Goal: Task Accomplishment & Management: Use online tool/utility

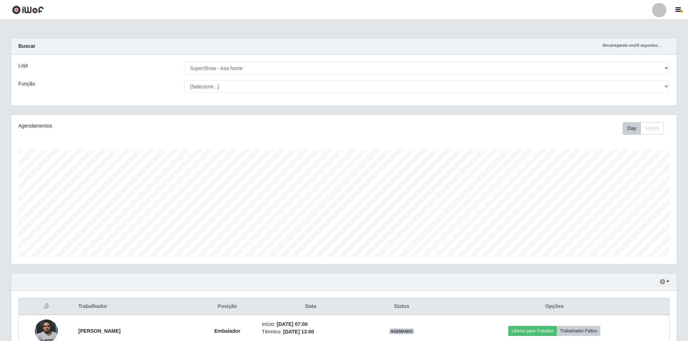
select select "71"
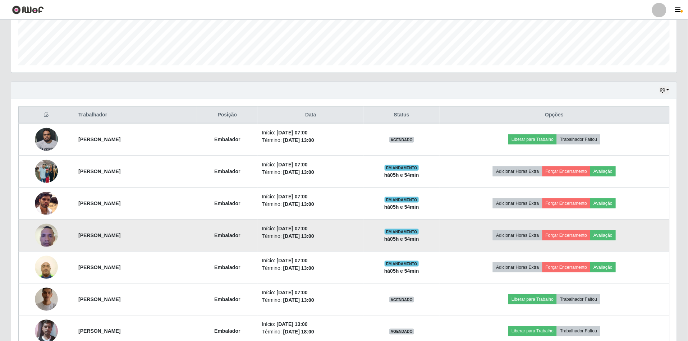
scroll to position [239, 0]
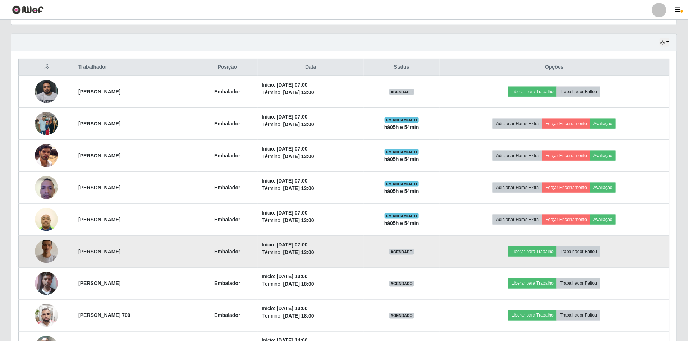
click at [40, 260] on img at bounding box center [46, 251] width 23 height 41
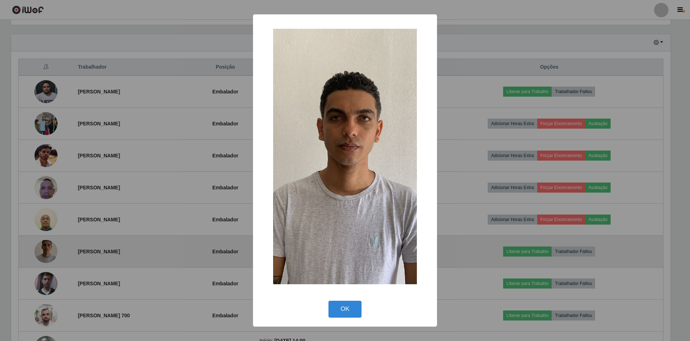
click at [329, 301] on button "OK" at bounding box center [345, 309] width 33 height 17
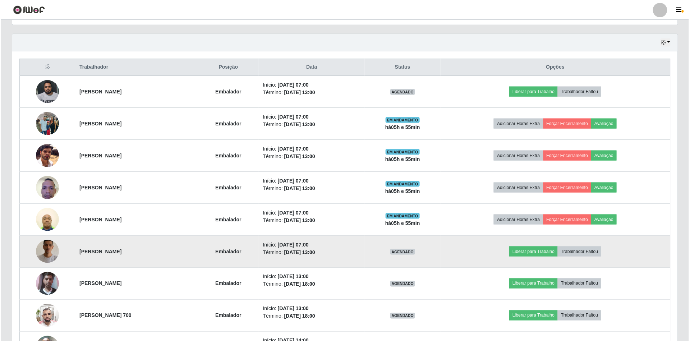
scroll to position [335, 0]
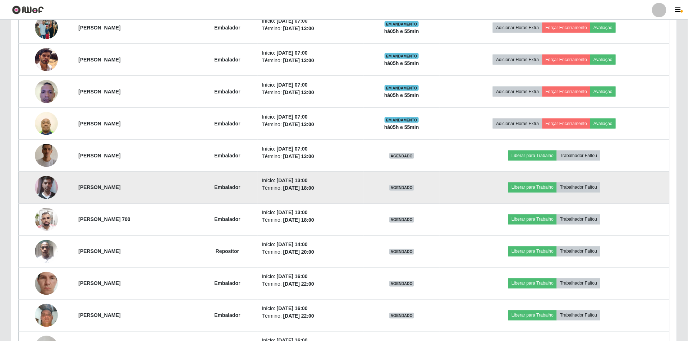
click at [42, 189] on img at bounding box center [46, 187] width 23 height 31
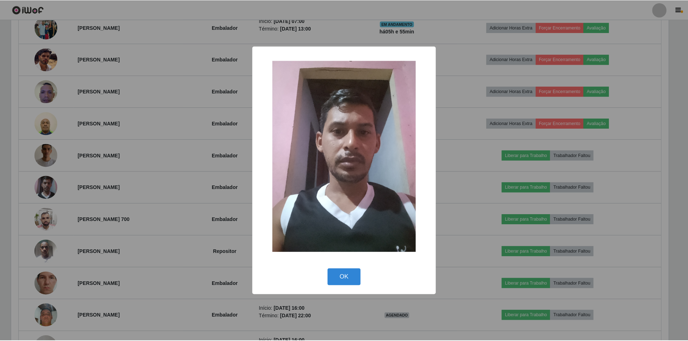
scroll to position [150, 659]
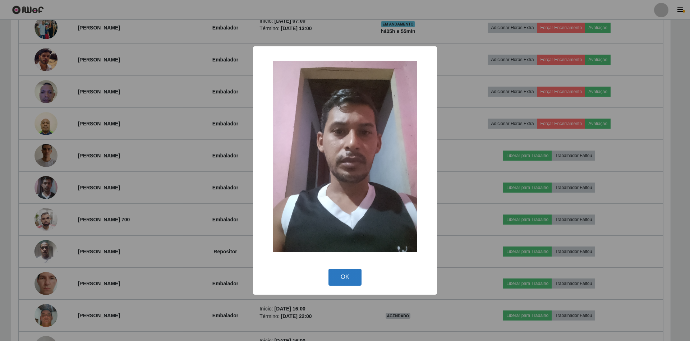
click at [334, 278] on button "OK" at bounding box center [345, 277] width 33 height 17
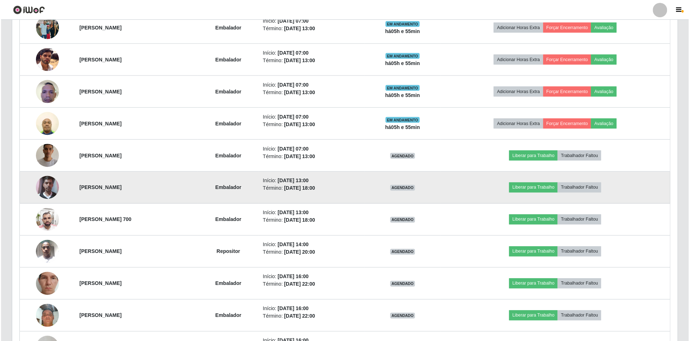
scroll to position [150, 666]
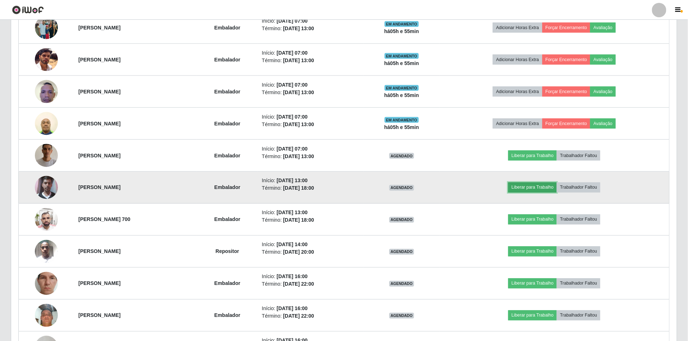
click at [544, 190] on button "Liberar para Trabalho" at bounding box center [532, 188] width 49 height 10
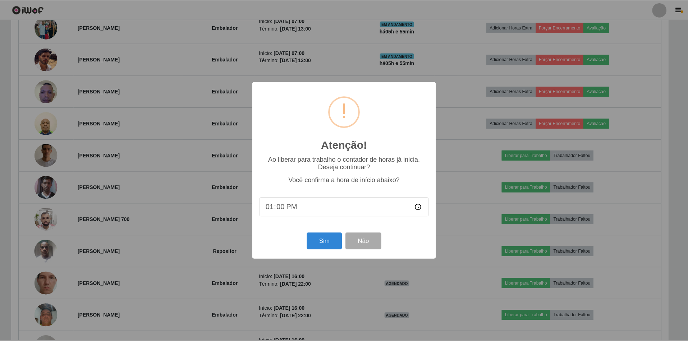
scroll to position [150, 659]
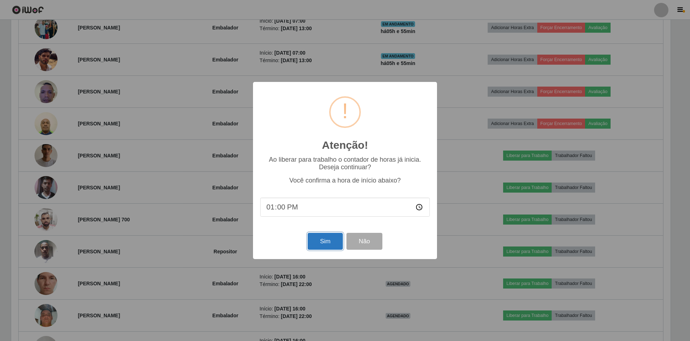
click at [320, 245] on button "Sim" at bounding box center [325, 241] width 35 height 17
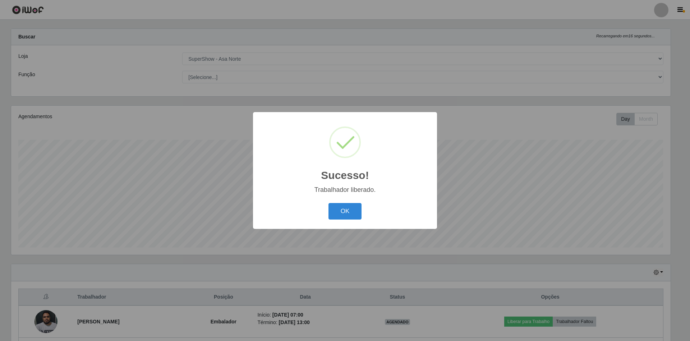
click at [329, 203] on button "OK" at bounding box center [345, 211] width 33 height 17
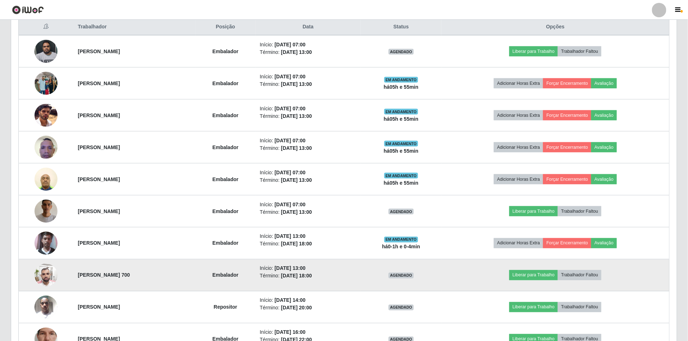
scroll to position [297, 0]
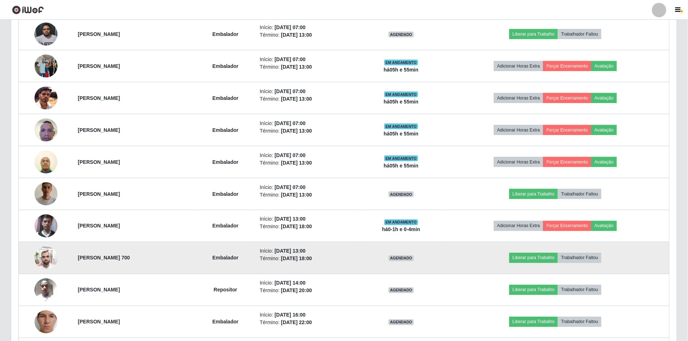
click at [50, 266] on img at bounding box center [46, 258] width 23 height 31
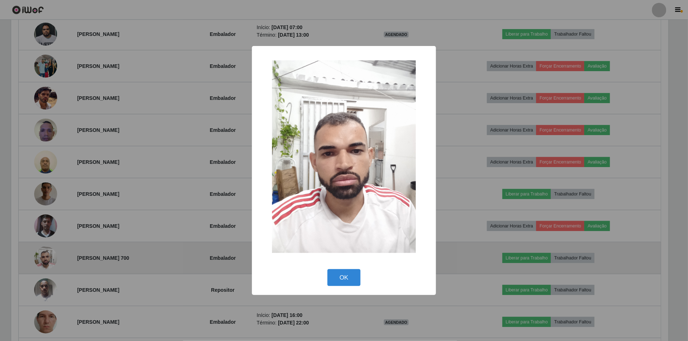
scroll to position [150, 659]
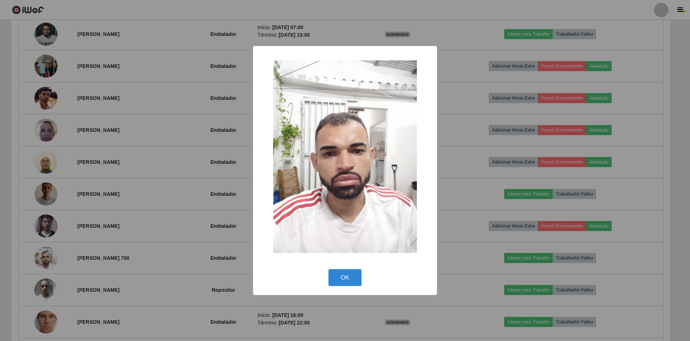
click at [329, 269] on button "OK" at bounding box center [345, 277] width 33 height 17
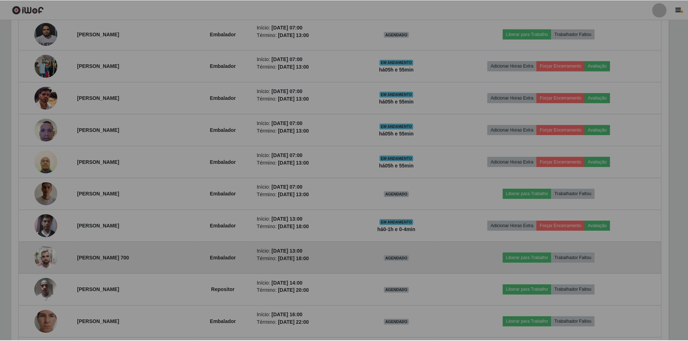
scroll to position [150, 666]
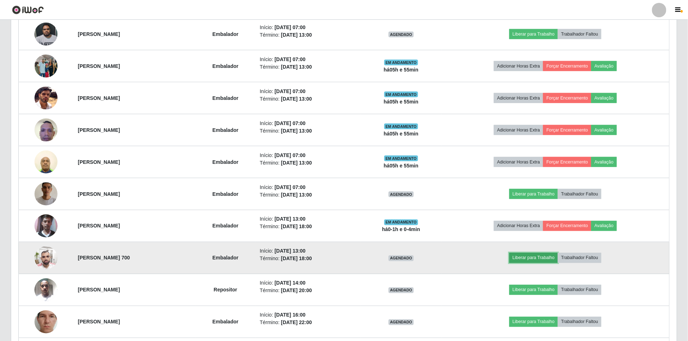
click at [541, 258] on button "Liberar para Trabalho" at bounding box center [533, 258] width 49 height 10
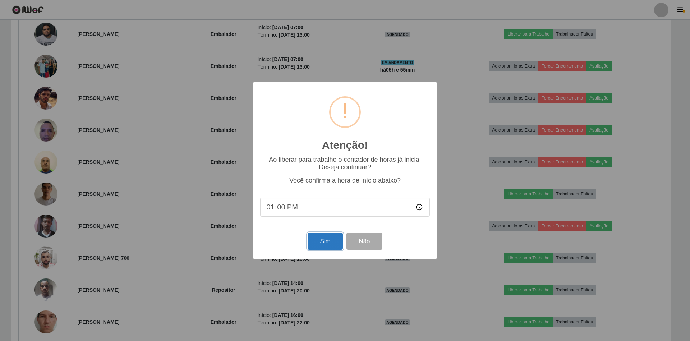
click at [321, 245] on button "Sim" at bounding box center [325, 241] width 35 height 17
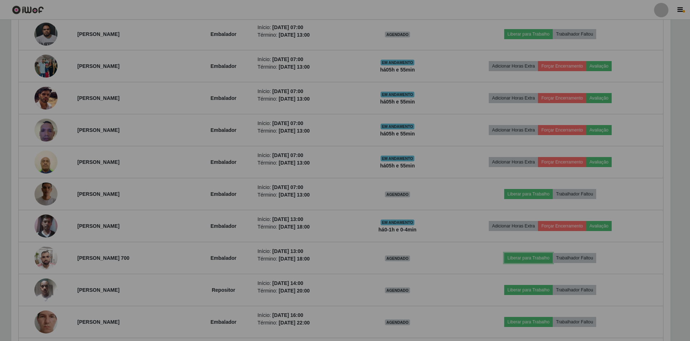
scroll to position [0, 0]
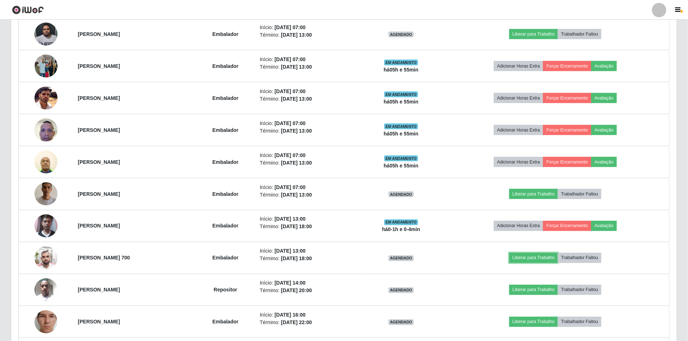
click at [509, 253] on button "Liberar para Trabalho" at bounding box center [533, 258] width 49 height 10
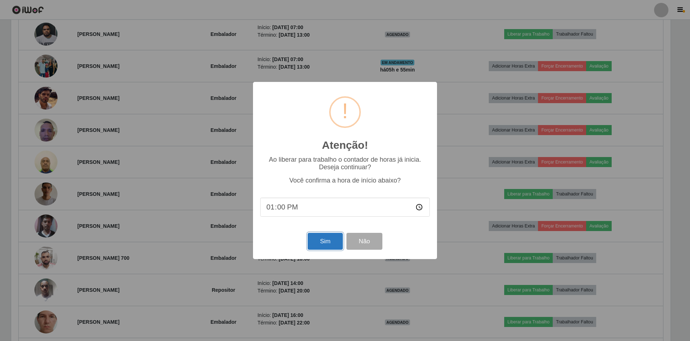
click at [322, 244] on button "Sim" at bounding box center [325, 241] width 35 height 17
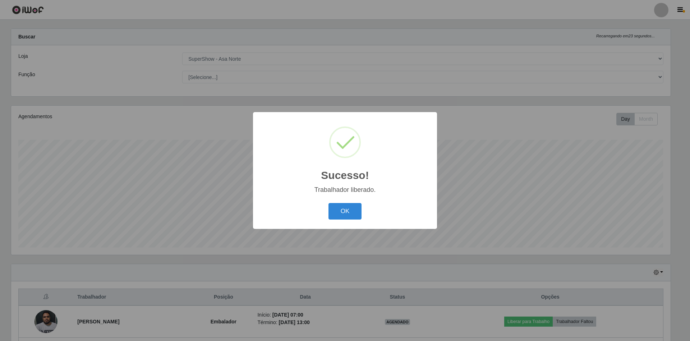
click at [329, 203] on button "OK" at bounding box center [345, 211] width 33 height 17
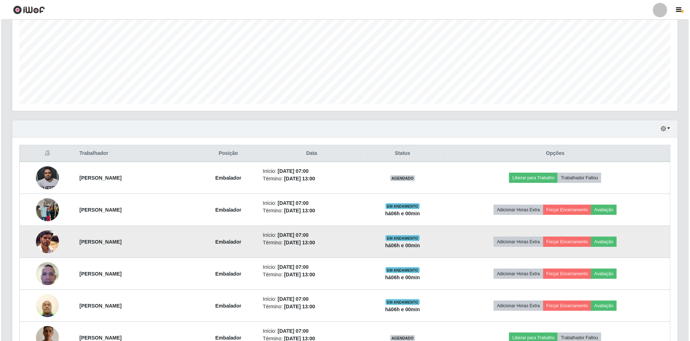
scroll to position [249, 0]
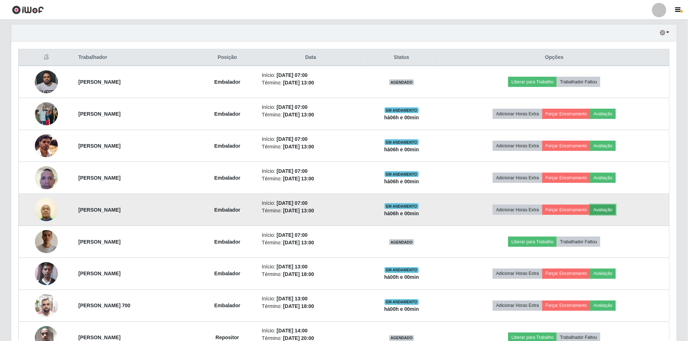
click at [616, 209] on button "Avaliação" at bounding box center [603, 210] width 26 height 10
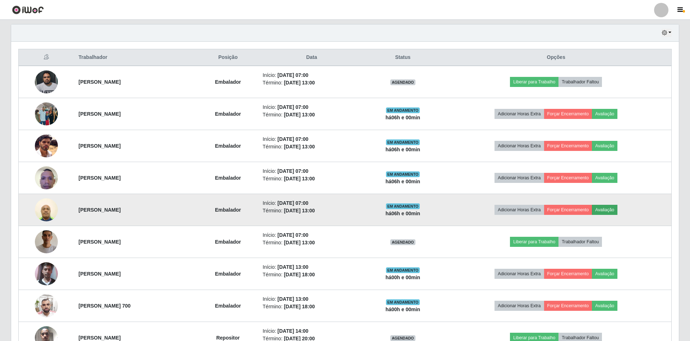
scroll to position [150, 659]
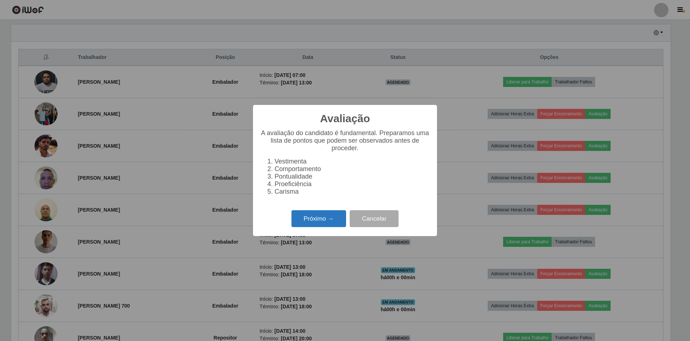
click at [324, 221] on button "Próximo →" at bounding box center [319, 218] width 55 height 17
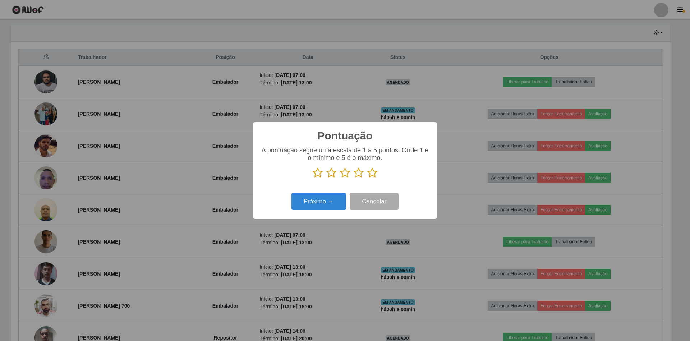
scroll to position [359379, 358869]
click at [379, 173] on p at bounding box center [345, 173] width 170 height 11
click at [372, 174] on icon at bounding box center [372, 173] width 10 height 11
click at [367, 178] on input "radio" at bounding box center [367, 178] width 0 height 0
click at [309, 206] on button "Próximo →" at bounding box center [319, 201] width 55 height 17
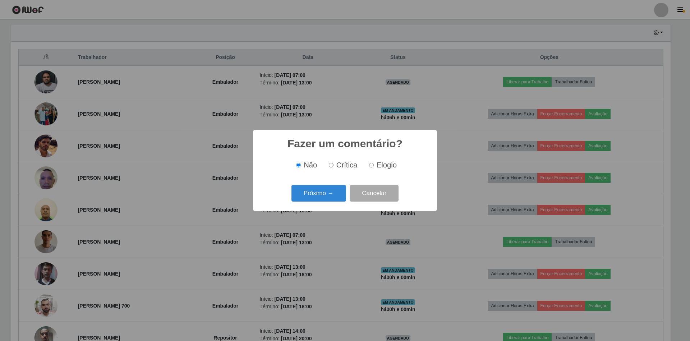
click at [382, 163] on span "Elogio" at bounding box center [387, 165] width 20 height 8
click at [374, 163] on input "Elogio" at bounding box center [371, 165] width 5 height 5
radio input "true"
click at [320, 196] on button "Próximo →" at bounding box center [319, 193] width 55 height 17
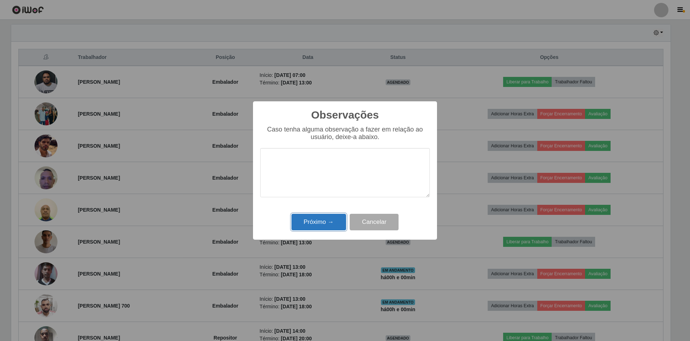
click at [324, 227] on button "Próximo →" at bounding box center [319, 222] width 55 height 17
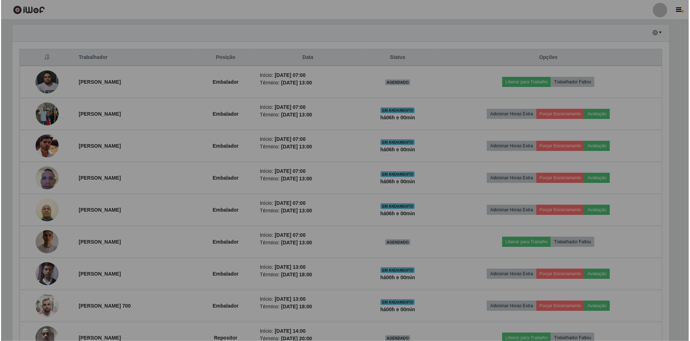
scroll to position [150, 666]
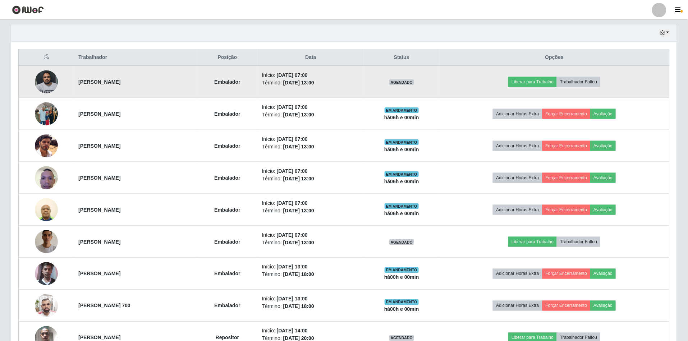
click at [48, 90] on img at bounding box center [46, 82] width 23 height 31
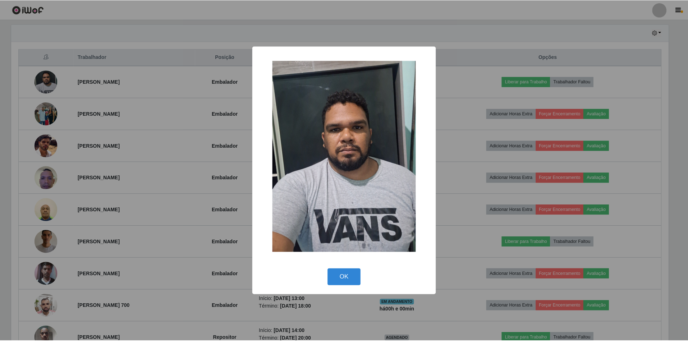
scroll to position [150, 659]
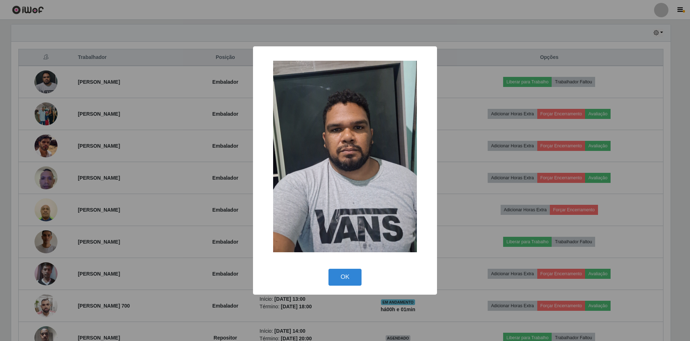
click at [329, 269] on button "OK" at bounding box center [345, 277] width 33 height 17
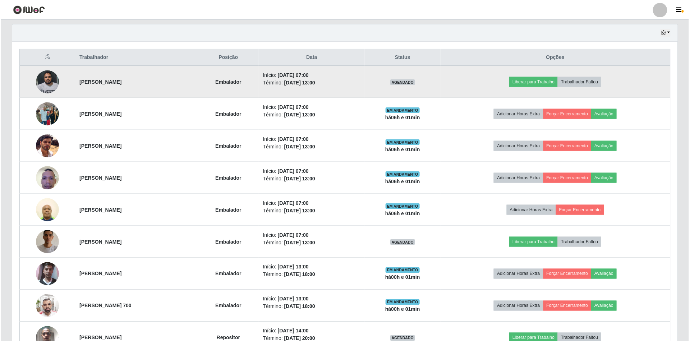
scroll to position [150, 666]
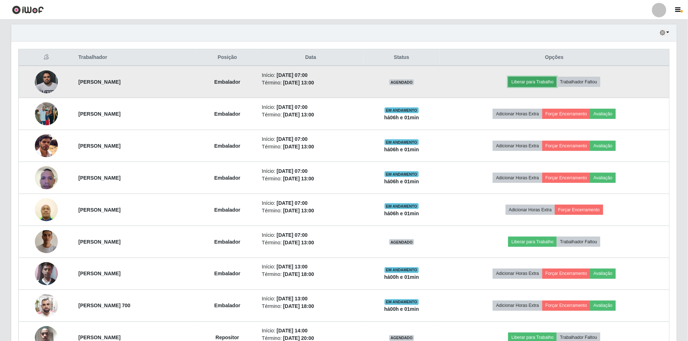
click at [548, 83] on button "Liberar para Trabalho" at bounding box center [532, 82] width 49 height 10
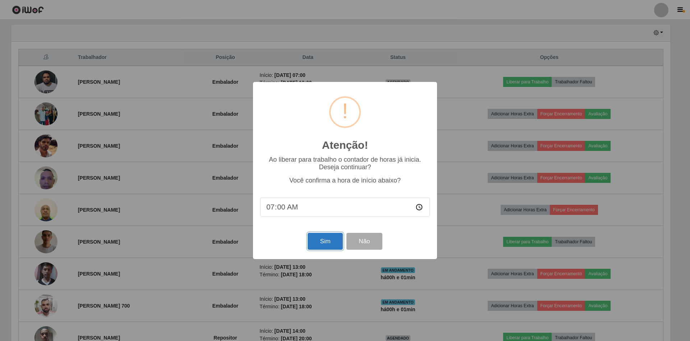
click at [320, 243] on button "Sim" at bounding box center [325, 241] width 35 height 17
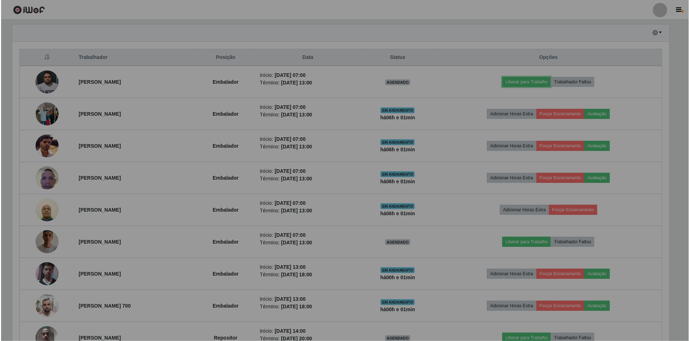
scroll to position [150, 666]
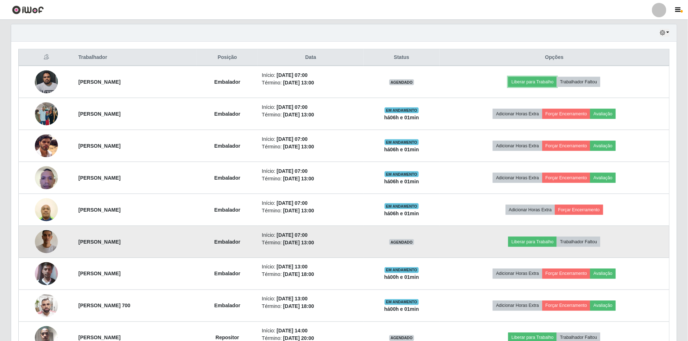
click at [508, 77] on button "Liberar para Trabalho" at bounding box center [532, 82] width 49 height 10
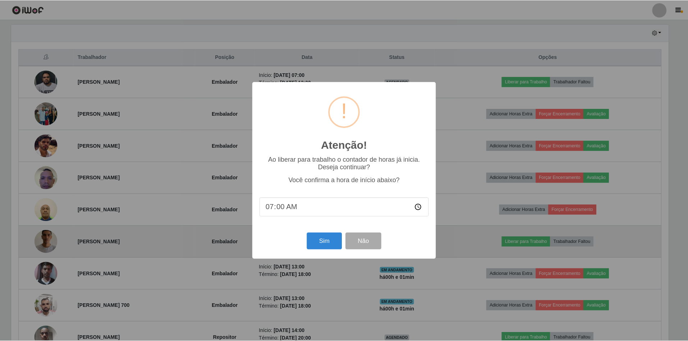
scroll to position [150, 659]
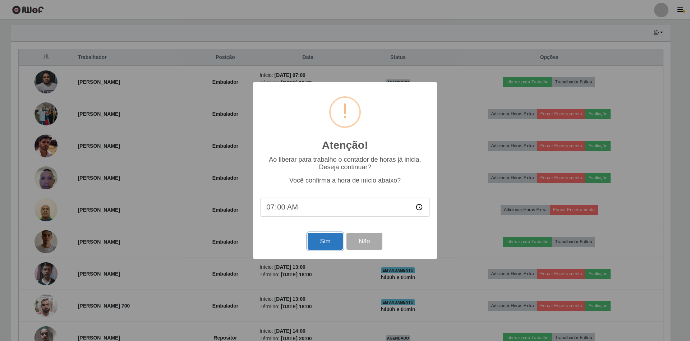
click at [328, 244] on button "Sim" at bounding box center [325, 241] width 35 height 17
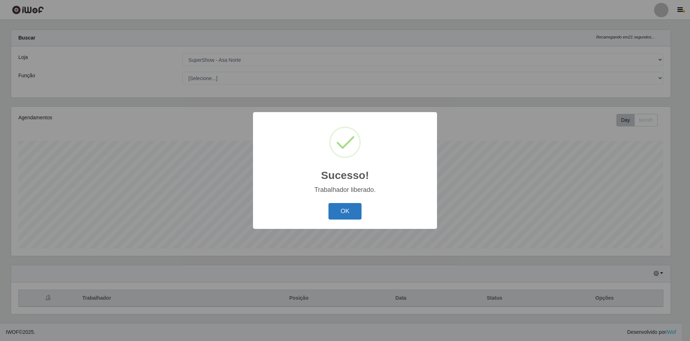
click at [341, 208] on button "OK" at bounding box center [345, 211] width 33 height 17
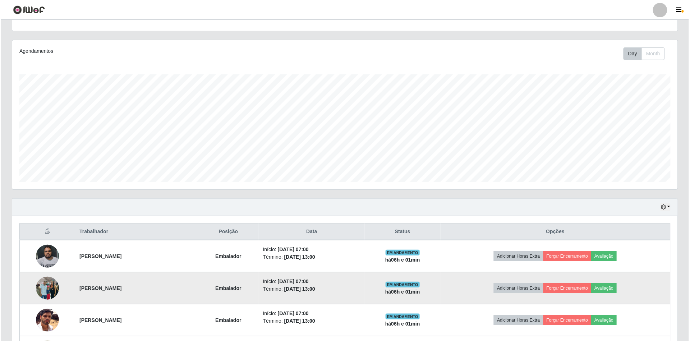
scroll to position [153, 0]
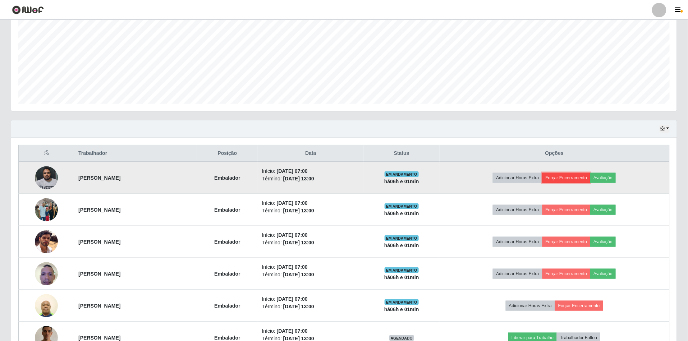
click at [571, 179] on button "Forçar Encerramento" at bounding box center [567, 178] width 48 height 10
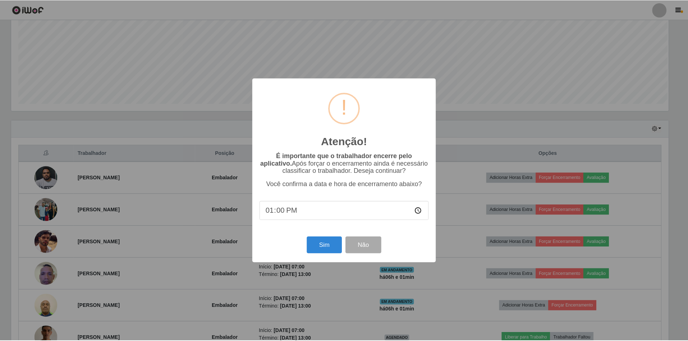
scroll to position [150, 659]
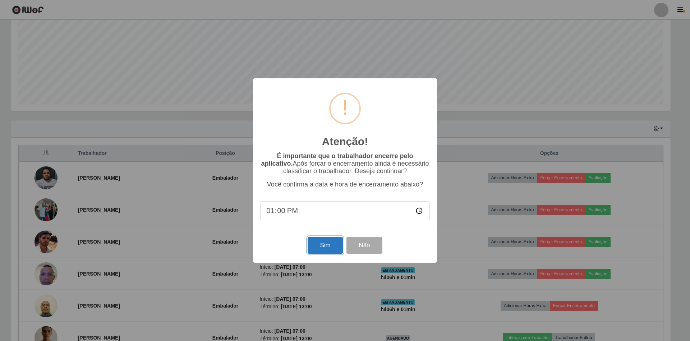
click at [330, 247] on button "Sim" at bounding box center [325, 245] width 35 height 17
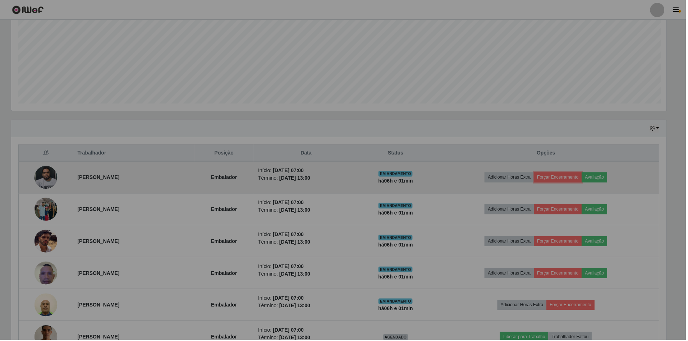
scroll to position [150, 666]
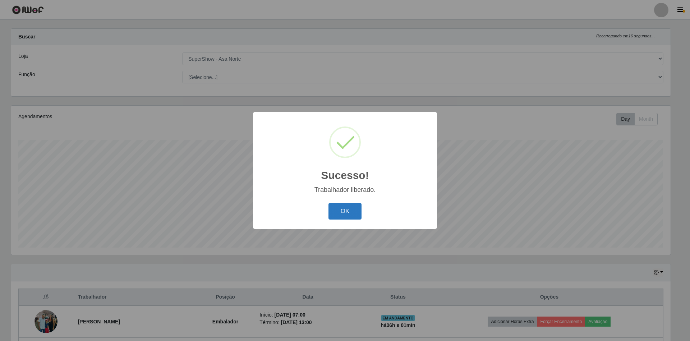
click at [340, 207] on button "OK" at bounding box center [345, 211] width 33 height 17
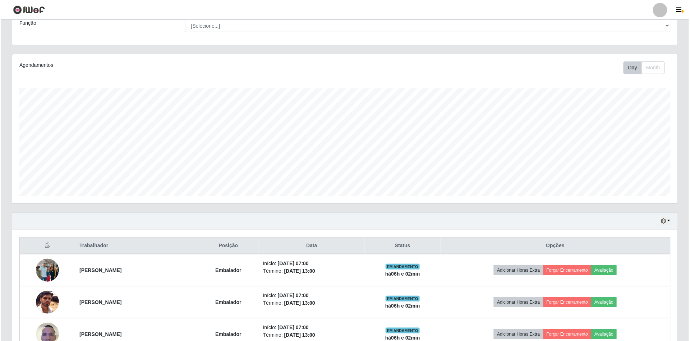
scroll to position [201, 0]
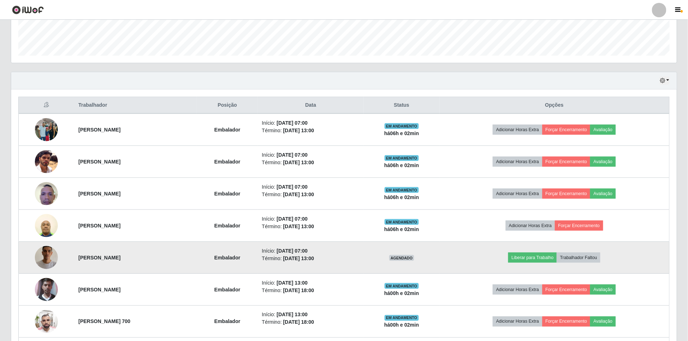
click at [42, 254] on img at bounding box center [46, 257] width 23 height 41
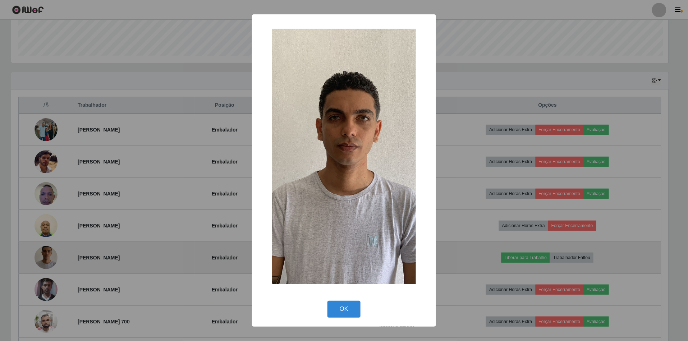
scroll to position [150, 659]
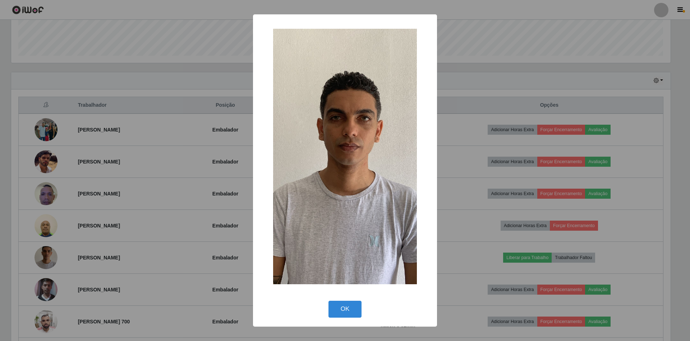
click at [329, 301] on button "OK" at bounding box center [345, 309] width 33 height 17
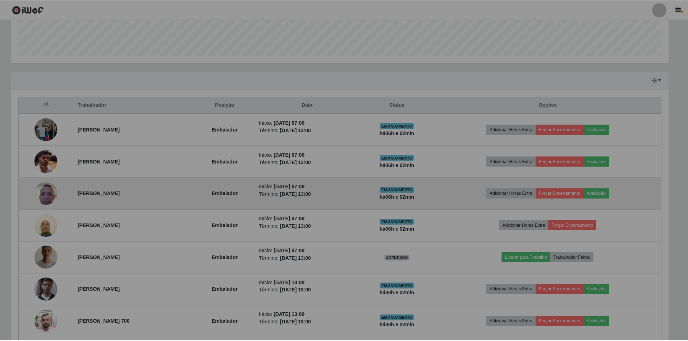
scroll to position [150, 666]
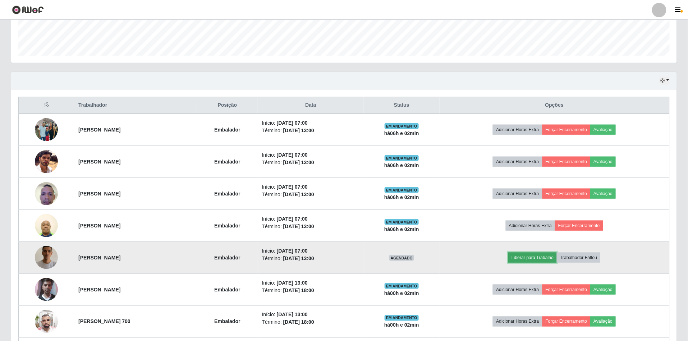
click at [541, 257] on button "Liberar para Trabalho" at bounding box center [532, 258] width 49 height 10
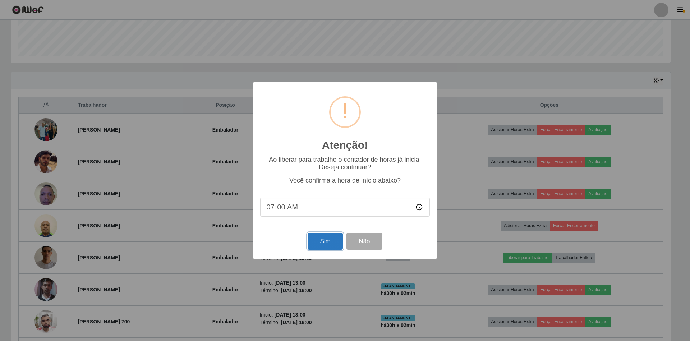
click at [319, 248] on button "Sim" at bounding box center [325, 241] width 35 height 17
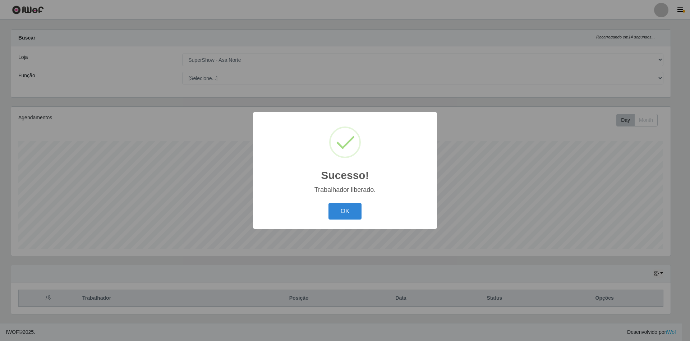
click at [329, 203] on button "OK" at bounding box center [345, 211] width 33 height 17
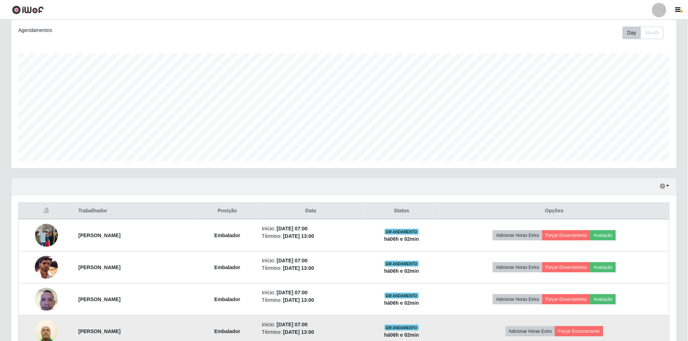
scroll to position [201, 0]
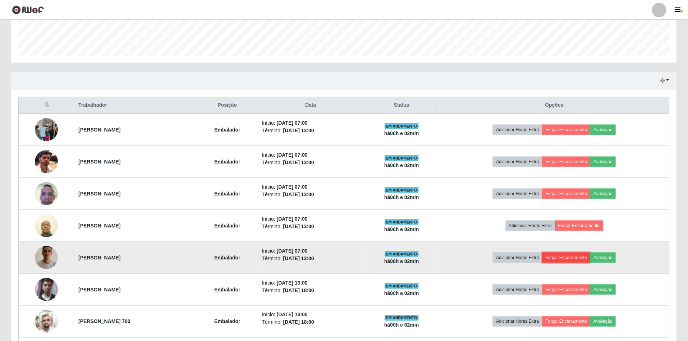
click at [572, 258] on button "Forçar Encerramento" at bounding box center [567, 258] width 48 height 10
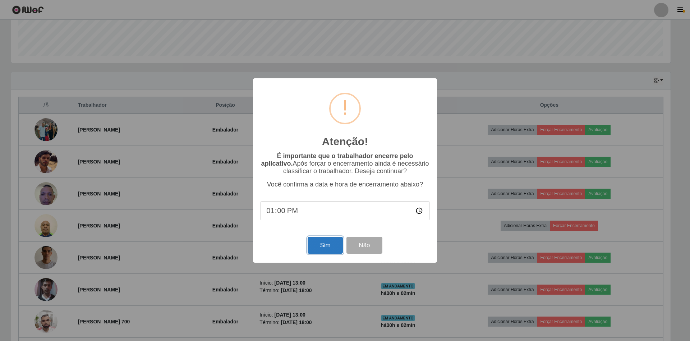
click at [328, 243] on button "Sim" at bounding box center [325, 245] width 35 height 17
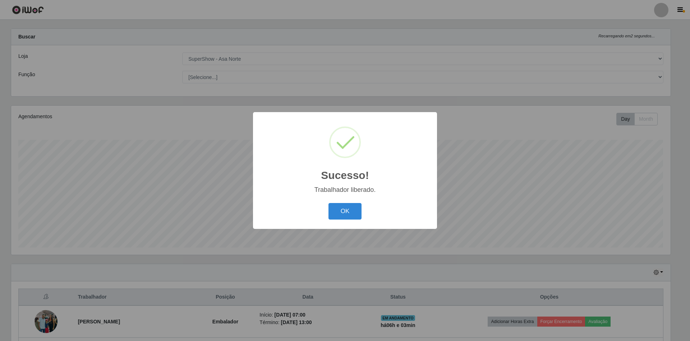
drag, startPoint x: 354, startPoint y: 211, endPoint x: 352, endPoint y: 206, distance: 5.1
click at [354, 211] on button "OK" at bounding box center [345, 211] width 33 height 17
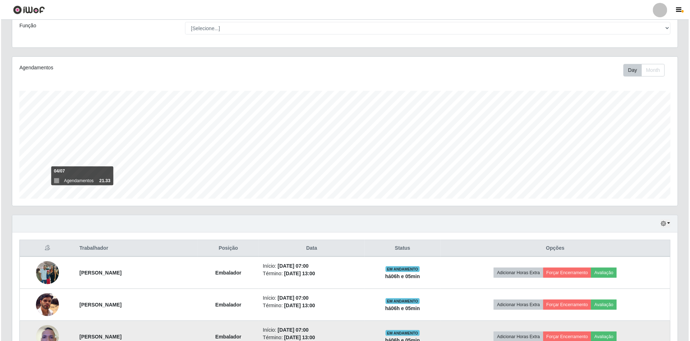
scroll to position [105, 0]
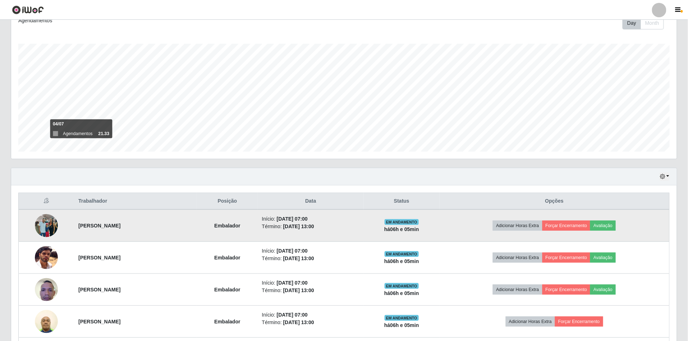
click at [42, 226] on img at bounding box center [46, 226] width 23 height 31
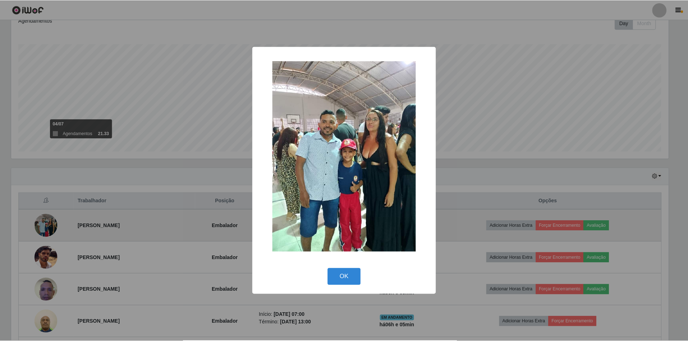
scroll to position [150, 659]
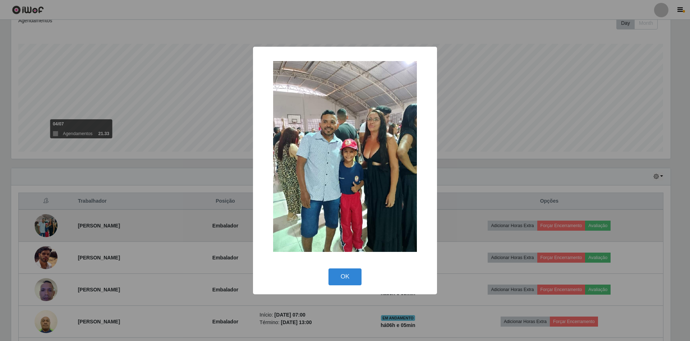
click at [329, 269] on button "OK" at bounding box center [345, 277] width 33 height 17
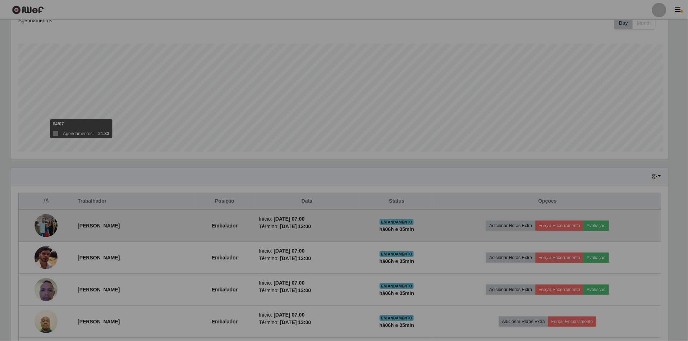
scroll to position [150, 666]
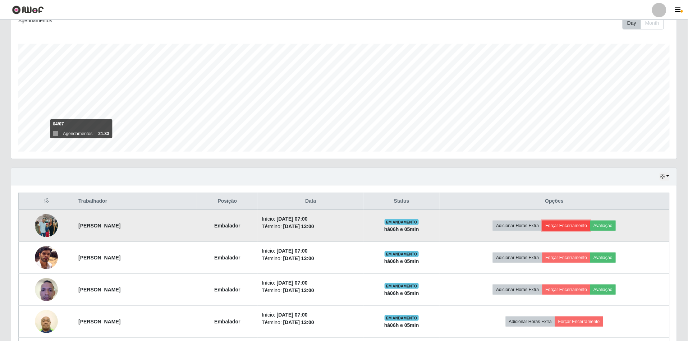
click at [567, 224] on button "Forçar Encerramento" at bounding box center [567, 226] width 48 height 10
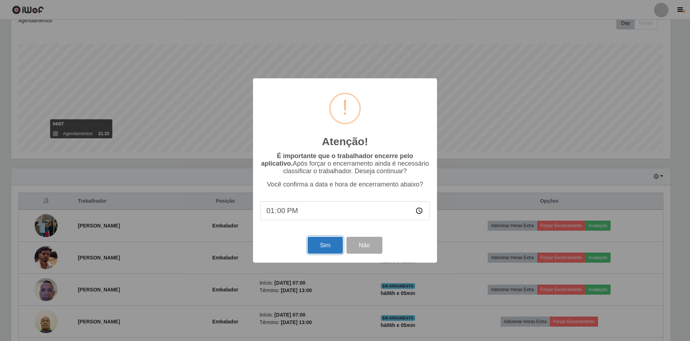
click at [327, 242] on button "Sim" at bounding box center [325, 245] width 35 height 17
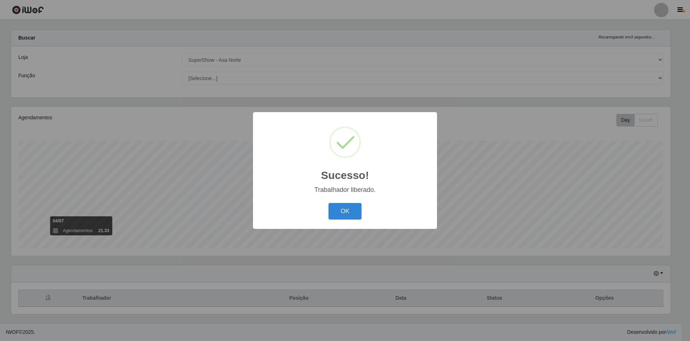
click at [329, 203] on button "OK" at bounding box center [345, 211] width 33 height 17
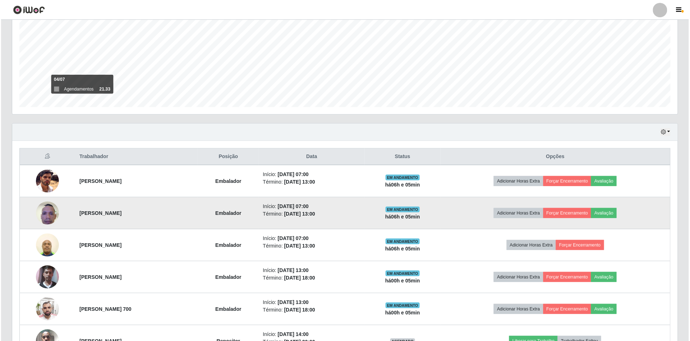
scroll to position [201, 0]
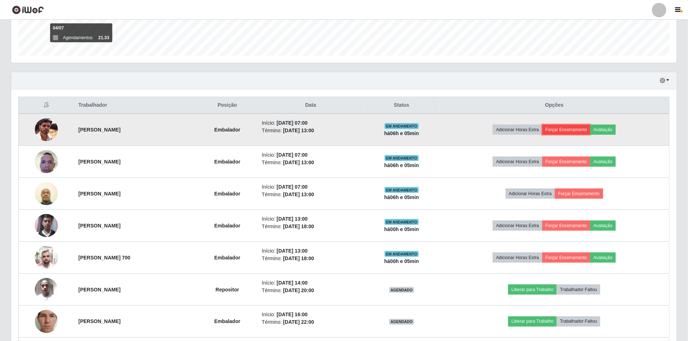
click at [582, 130] on button "Forçar Encerramento" at bounding box center [567, 130] width 48 height 10
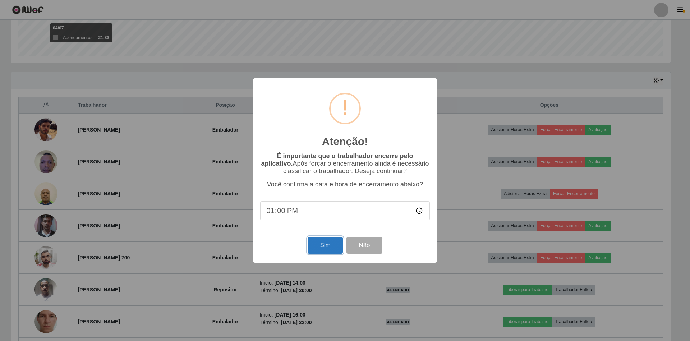
click at [313, 243] on button "Sim" at bounding box center [325, 245] width 35 height 17
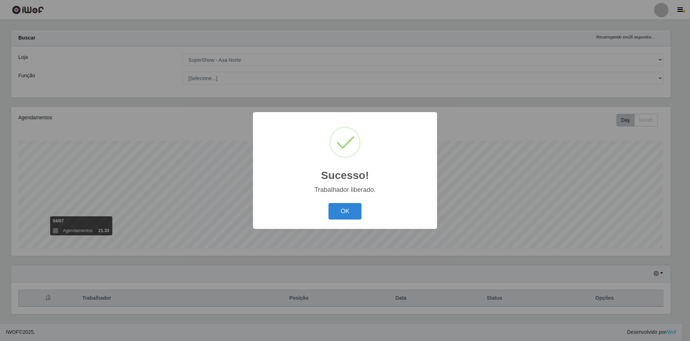
click at [329, 203] on button "OK" at bounding box center [345, 211] width 33 height 17
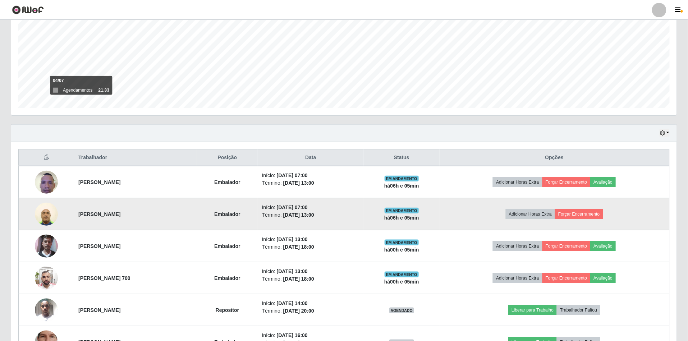
scroll to position [153, 0]
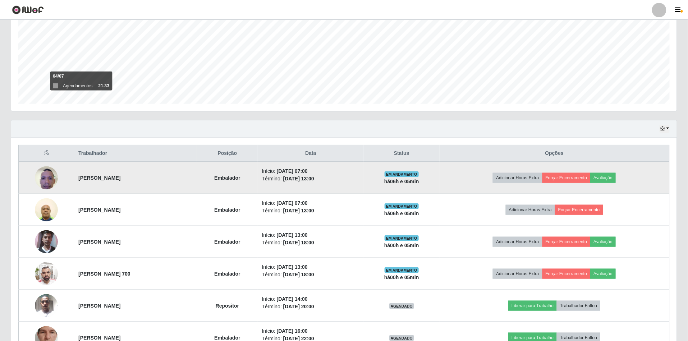
click at [50, 179] on img at bounding box center [46, 178] width 23 height 31
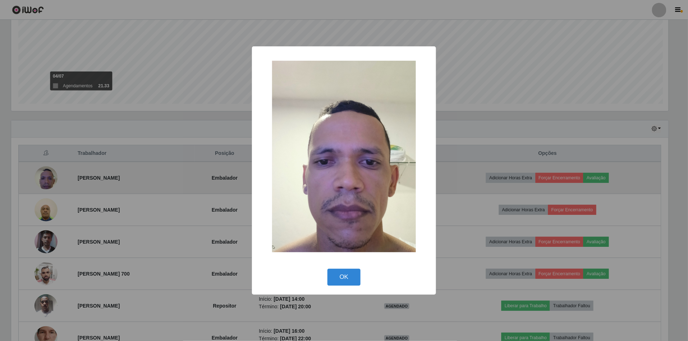
scroll to position [150, 659]
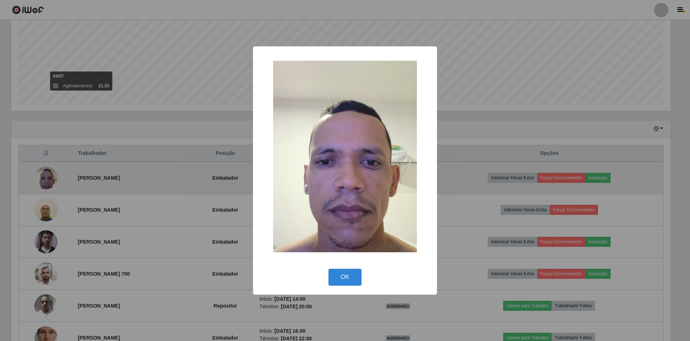
click at [329, 269] on button "OK" at bounding box center [345, 277] width 33 height 17
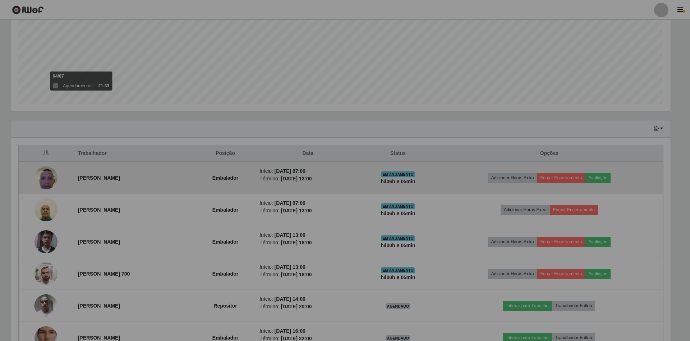
scroll to position [150, 666]
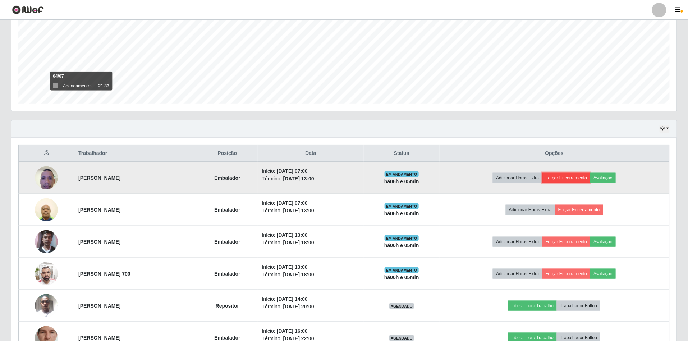
click at [570, 178] on button "Forçar Encerramento" at bounding box center [567, 178] width 48 height 10
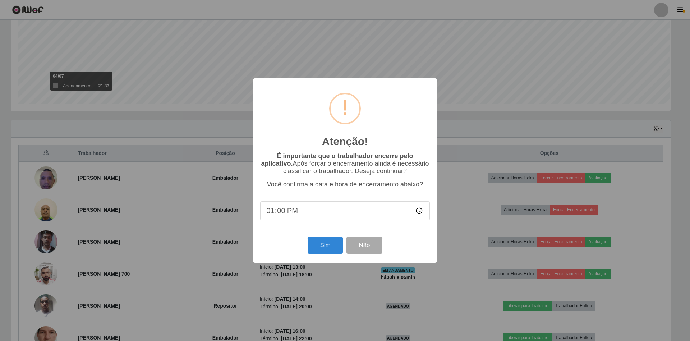
scroll to position [359379, 358869]
click at [322, 252] on button "Sim" at bounding box center [325, 245] width 35 height 17
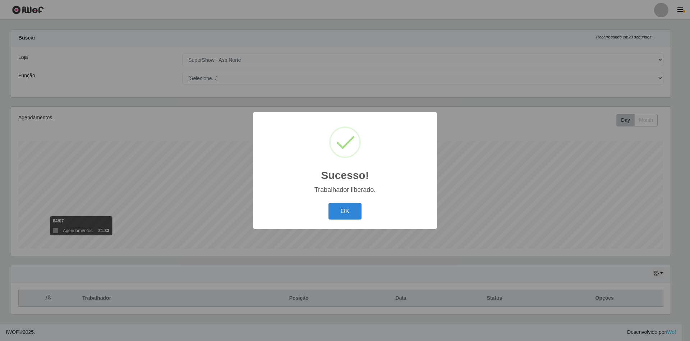
click at [329, 203] on button "OK" at bounding box center [345, 211] width 33 height 17
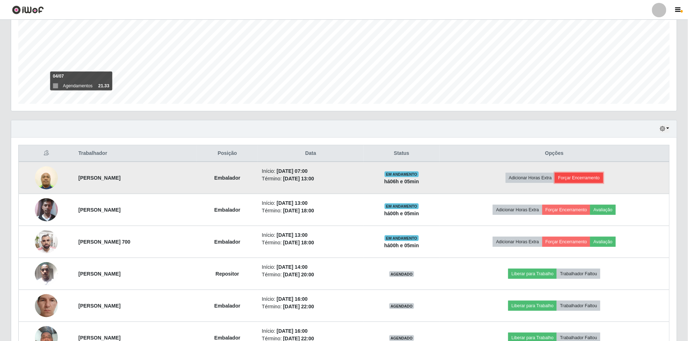
click at [585, 179] on button "Forçar Encerramento" at bounding box center [579, 178] width 48 height 10
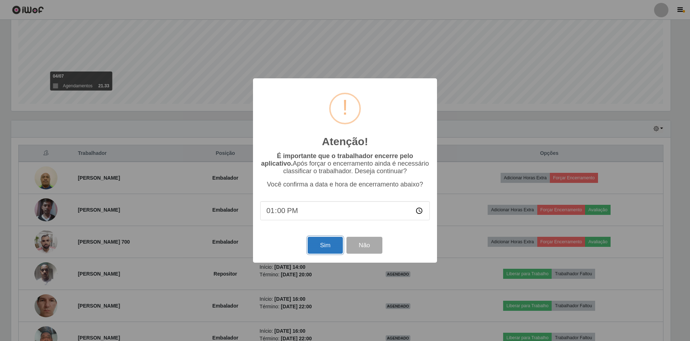
click at [324, 246] on button "Sim" at bounding box center [325, 245] width 35 height 17
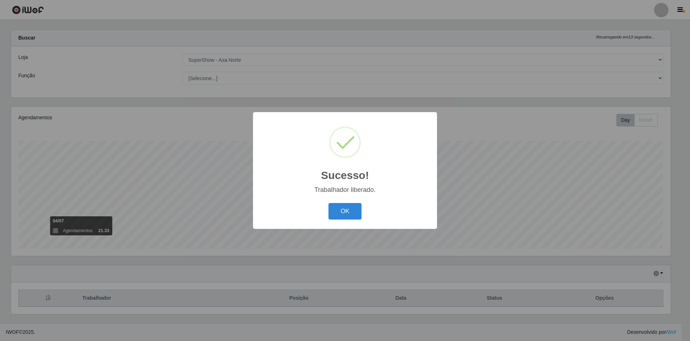
click at [329, 203] on button "OK" at bounding box center [345, 211] width 33 height 17
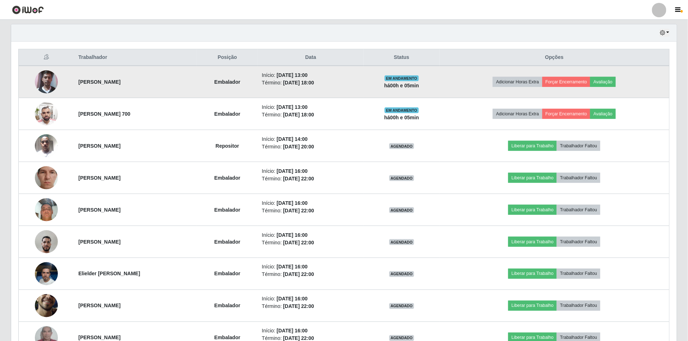
click at [41, 85] on img at bounding box center [46, 82] width 23 height 31
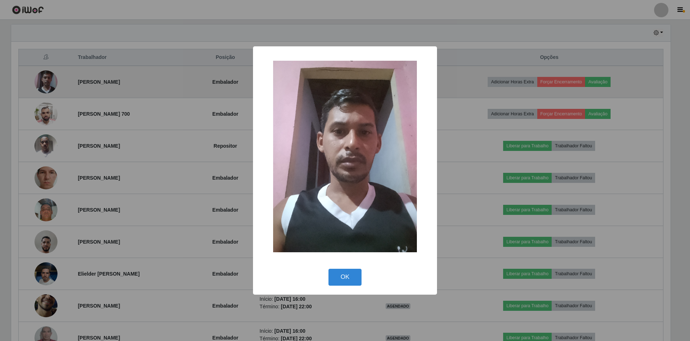
click at [329, 269] on button "OK" at bounding box center [345, 277] width 33 height 17
